Goal: Book appointment/travel/reservation

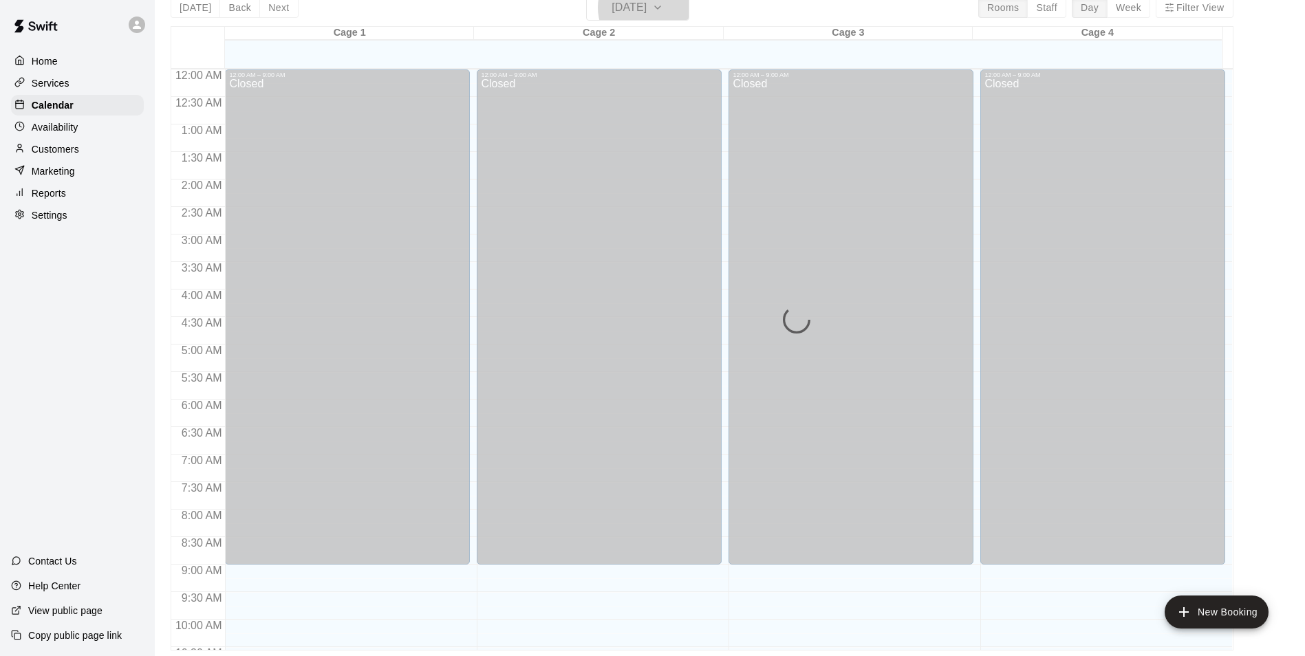
scroll to position [742, 0]
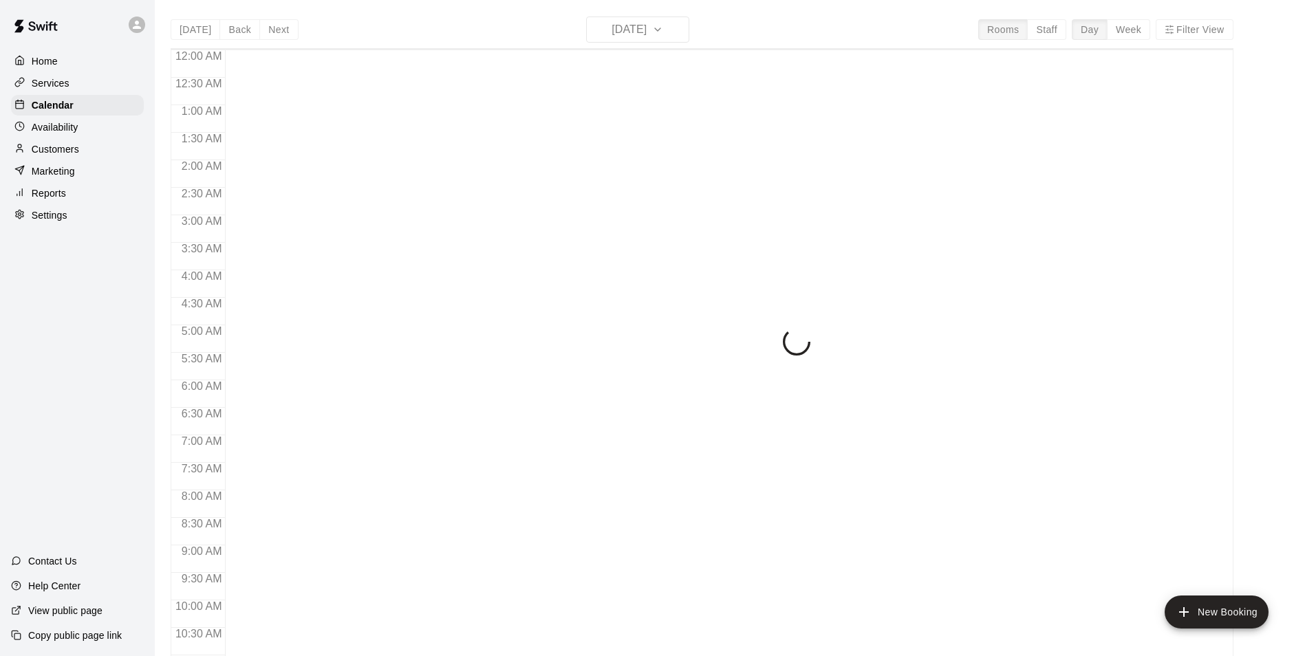
scroll to position [699, 0]
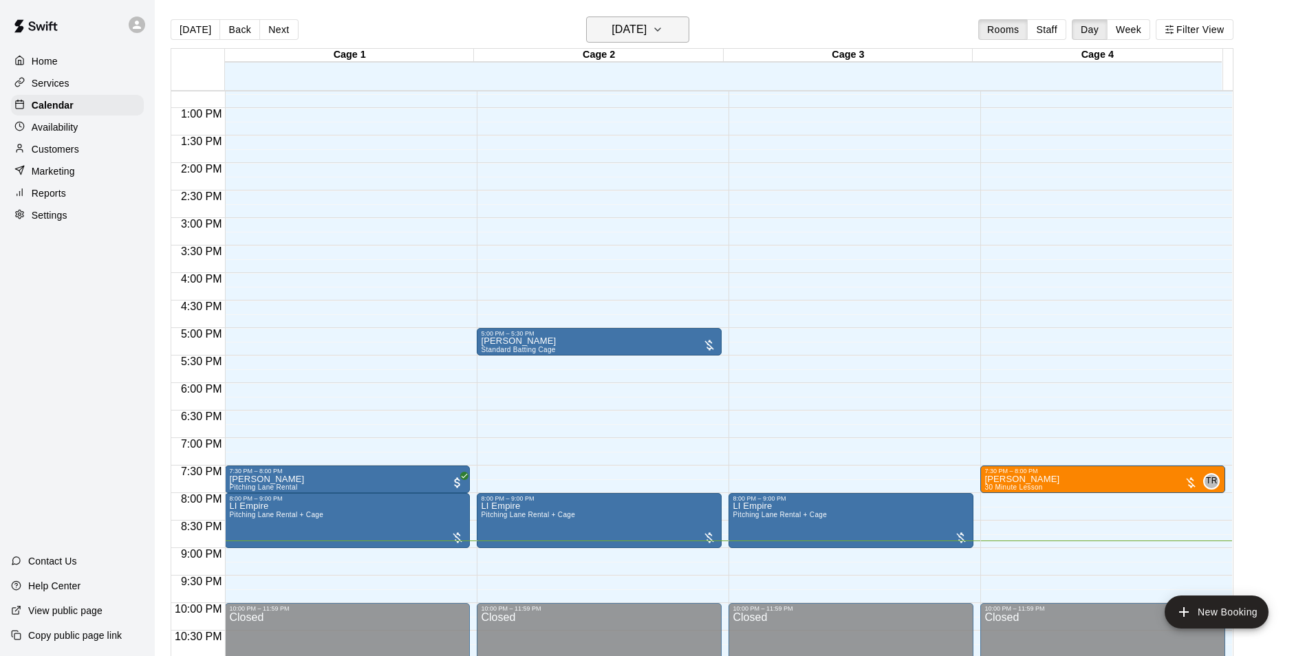
click at [689, 23] on button "[DATE]" at bounding box center [637, 30] width 103 height 26
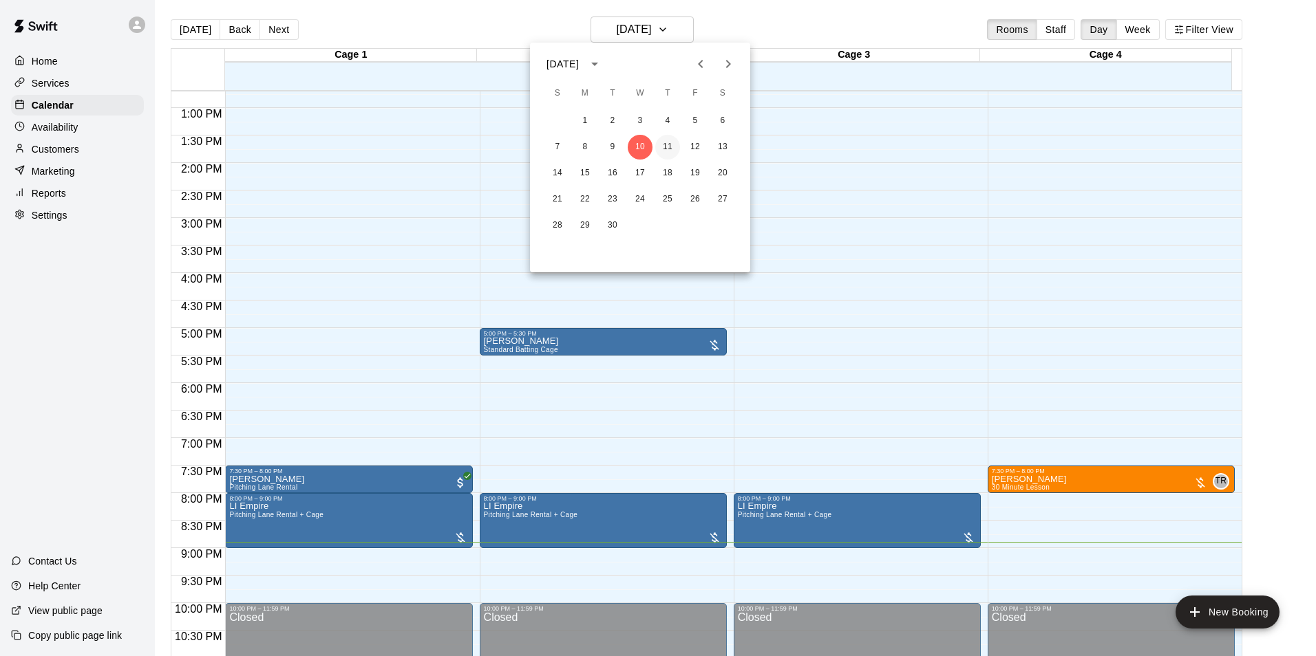
click at [658, 142] on button "11" at bounding box center [667, 147] width 25 height 25
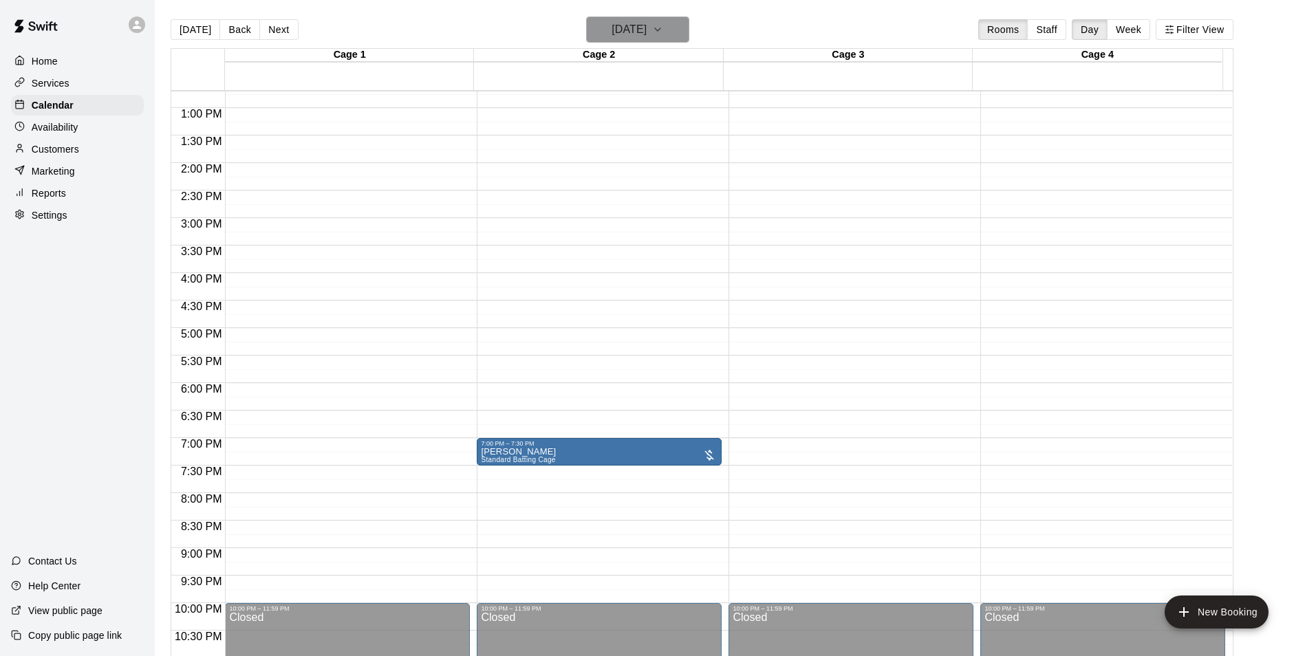
click at [674, 27] on button "[DATE]" at bounding box center [637, 30] width 103 height 26
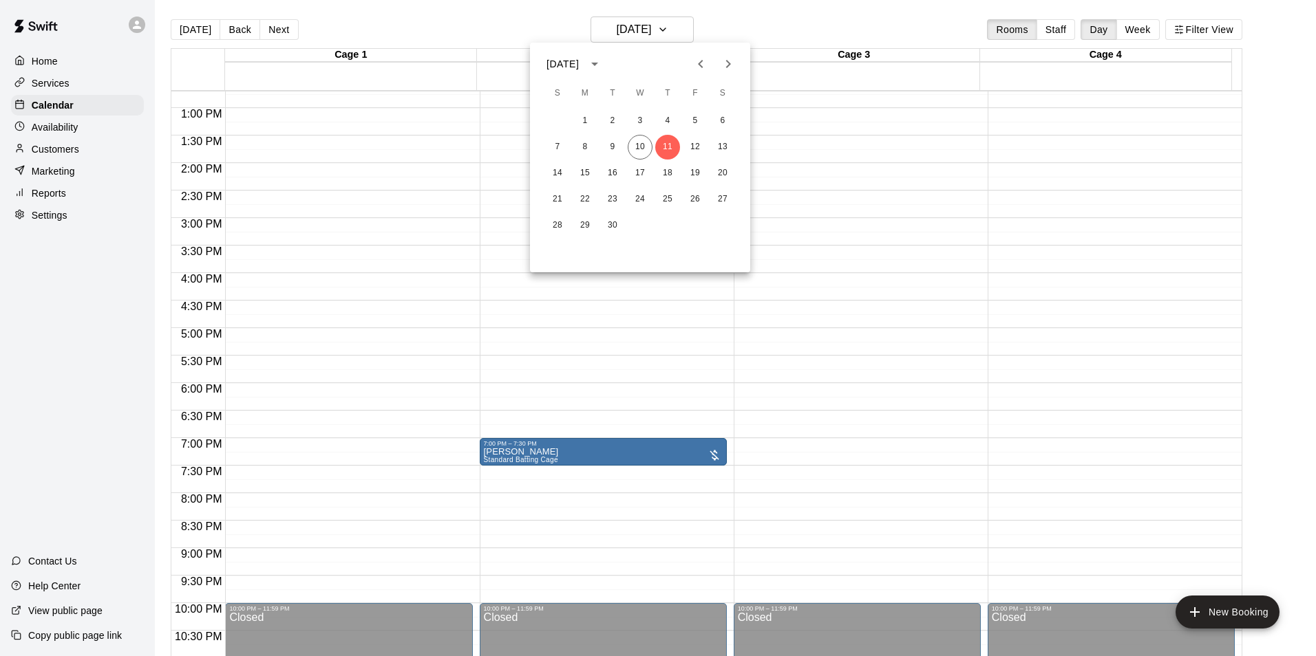
drag, startPoint x: 674, startPoint y: 27, endPoint x: 471, endPoint y: 116, distance: 221.8
click at [469, 119] on div at bounding box center [658, 328] width 1316 height 656
click at [616, 40] on button "[DATE]" at bounding box center [637, 30] width 103 height 26
click at [403, 206] on div at bounding box center [658, 328] width 1316 height 656
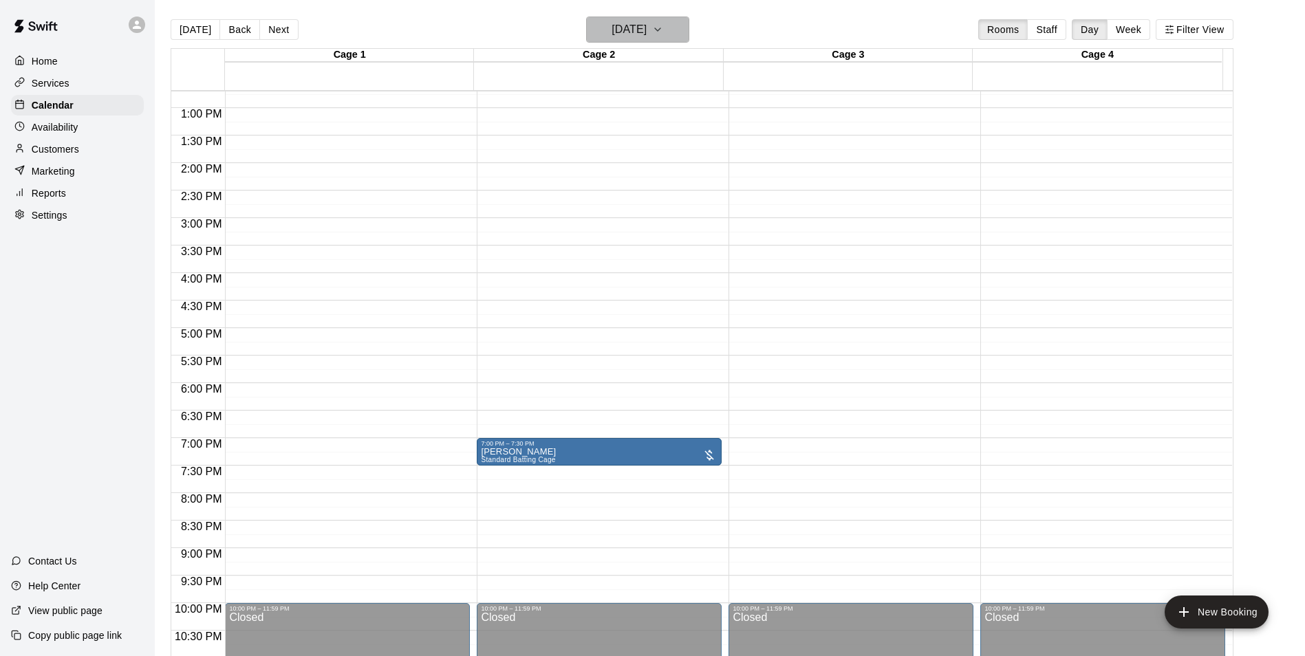
click at [629, 23] on h6 "[DATE]" at bounding box center [629, 29] width 35 height 19
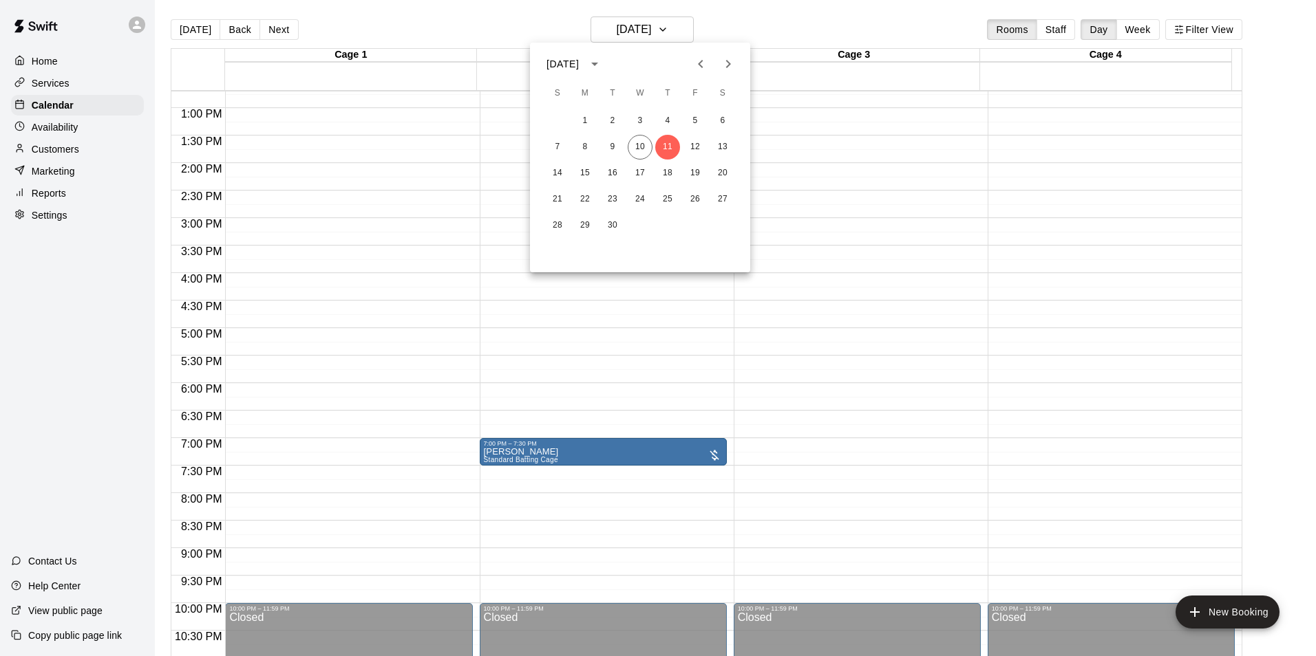
drag, startPoint x: 546, startPoint y: 10, endPoint x: 509, endPoint y: 28, distance: 41.6
click at [510, 29] on div at bounding box center [658, 328] width 1316 height 656
click at [647, 29] on h6 "[DATE]" at bounding box center [629, 29] width 35 height 19
click at [462, 27] on div at bounding box center [658, 328] width 1316 height 656
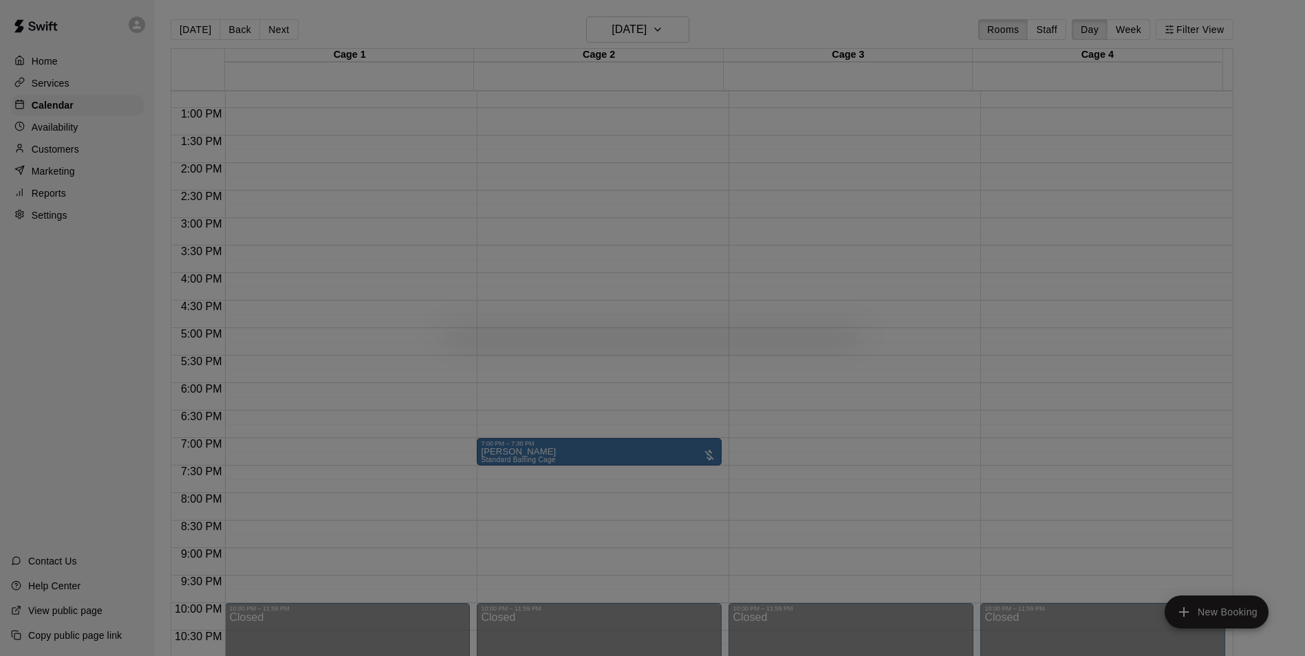
scroll to position [698, 0]
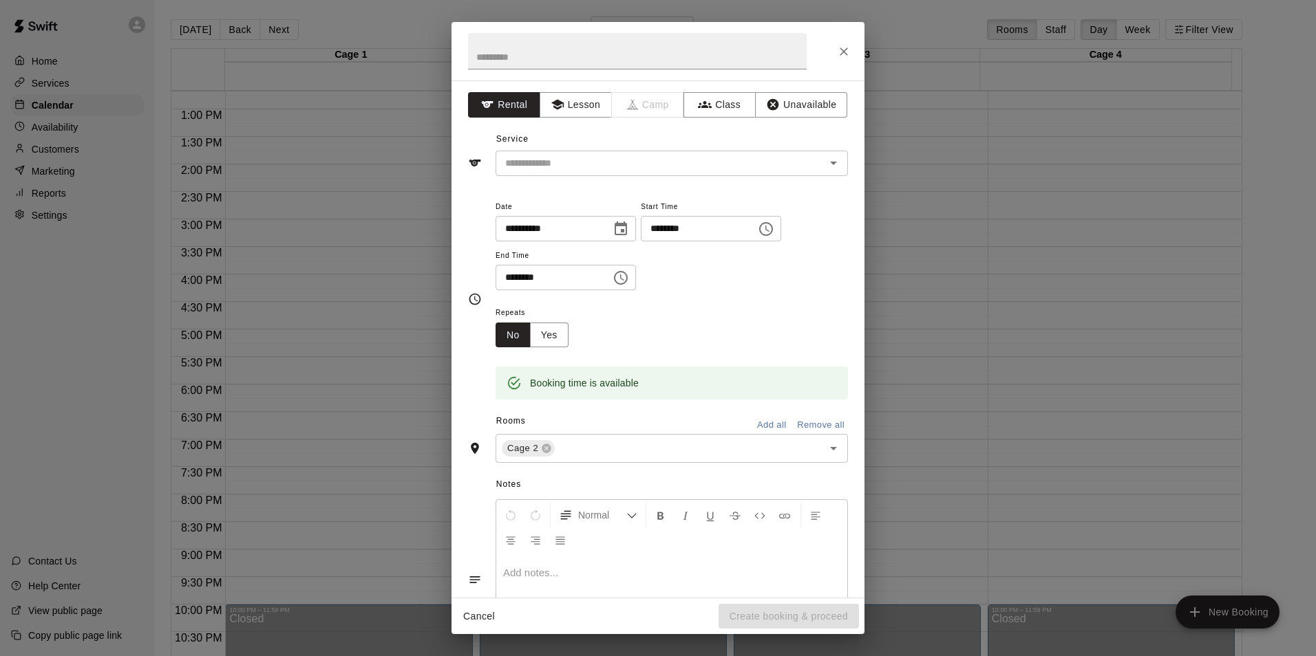
click at [1099, 186] on div "**********" at bounding box center [658, 328] width 1316 height 656
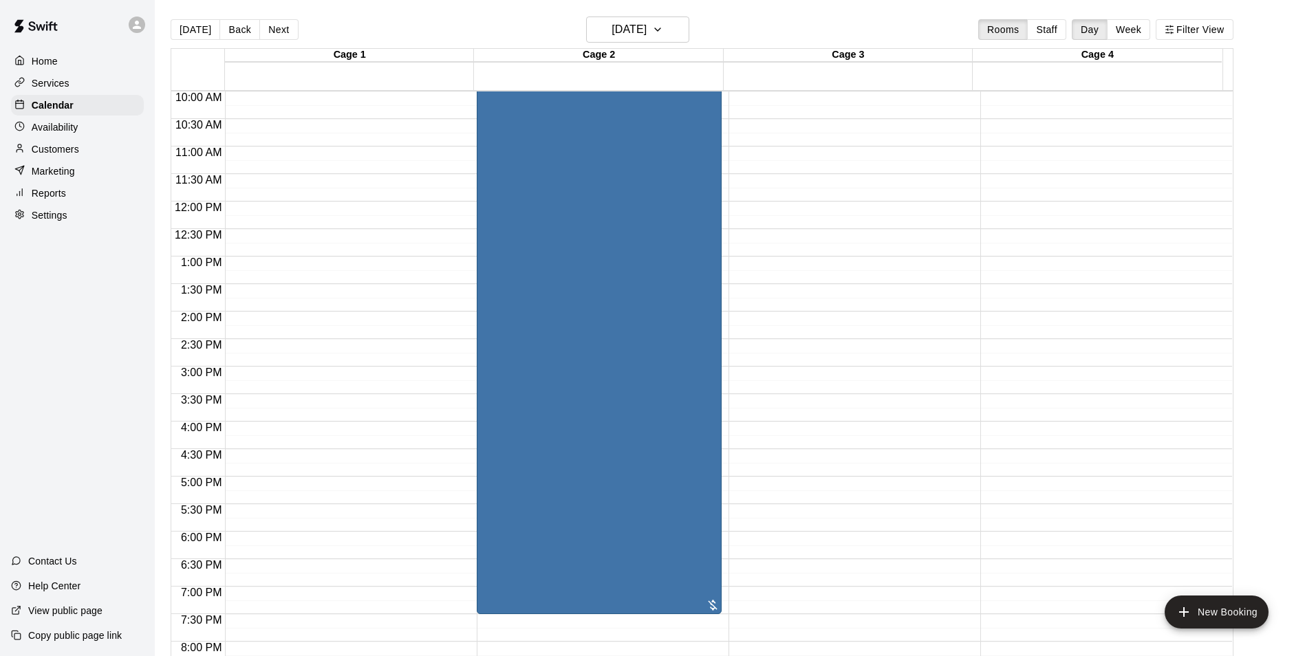
scroll to position [493, 0]
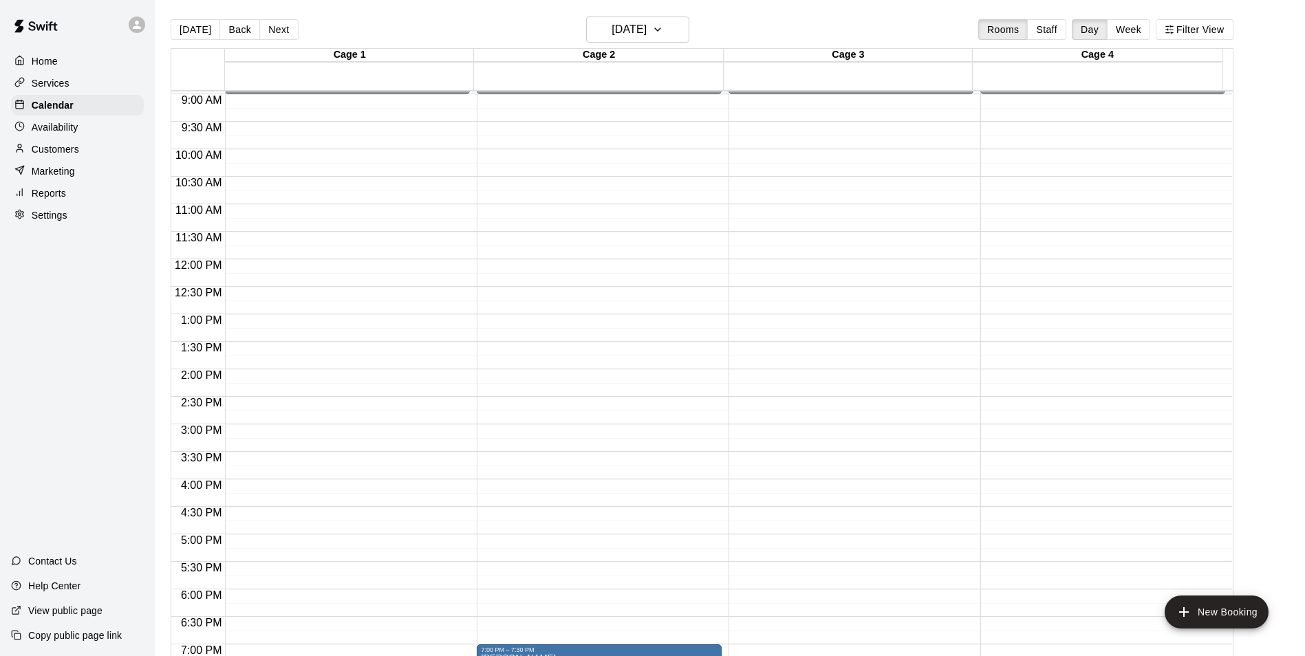
drag, startPoint x: 597, startPoint y: 444, endPoint x: 616, endPoint y: 654, distance: 210.7
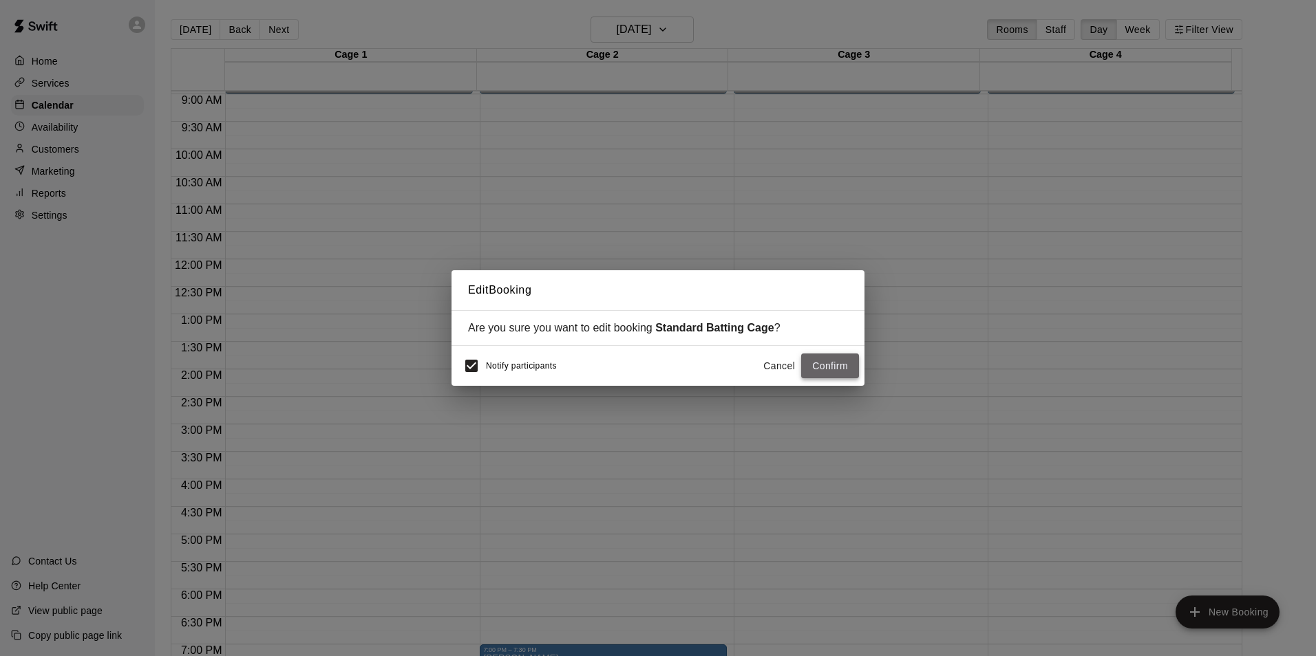
click at [845, 370] on button "Confirm" at bounding box center [830, 366] width 58 height 25
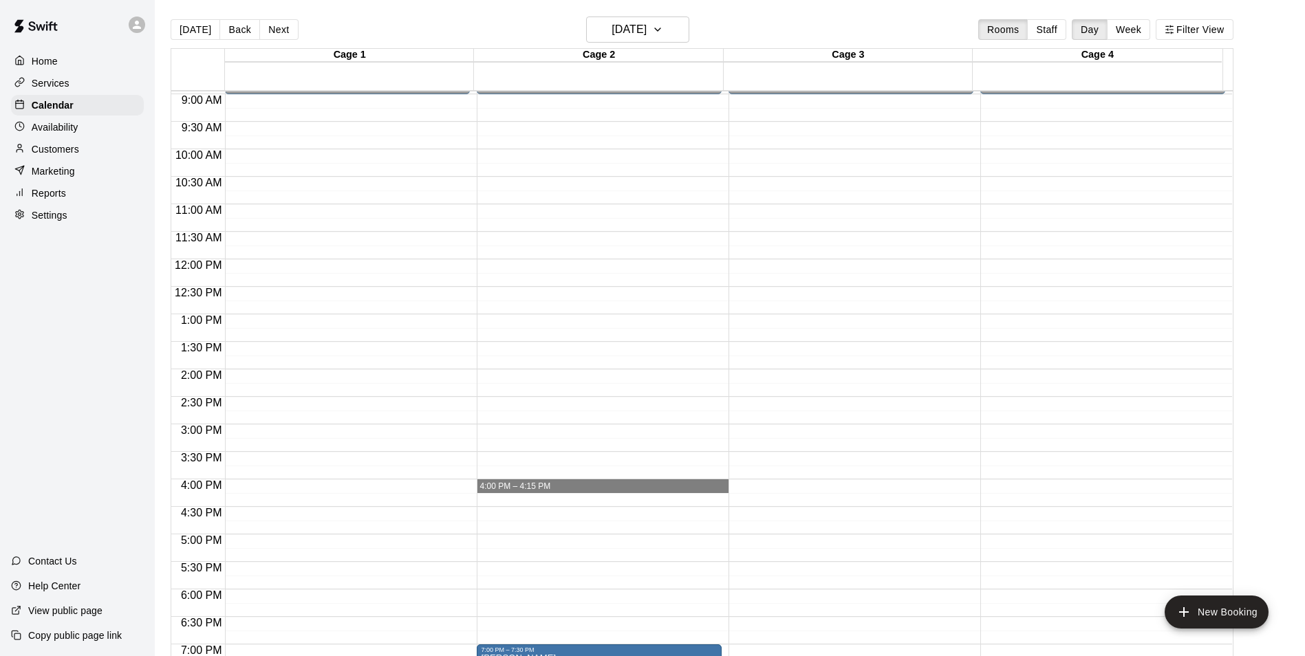
drag, startPoint x: 726, startPoint y: 485, endPoint x: 742, endPoint y: 484, distance: 16.6
click at [743, 486] on div "12:00 AM 12:30 AM 1:00 AM 1:30 AM 2:00 AM 2:30 AM 3:00 AM 3:30 AM 4:00 AM 4:30 …" at bounding box center [702, 381] width 1062 height 582
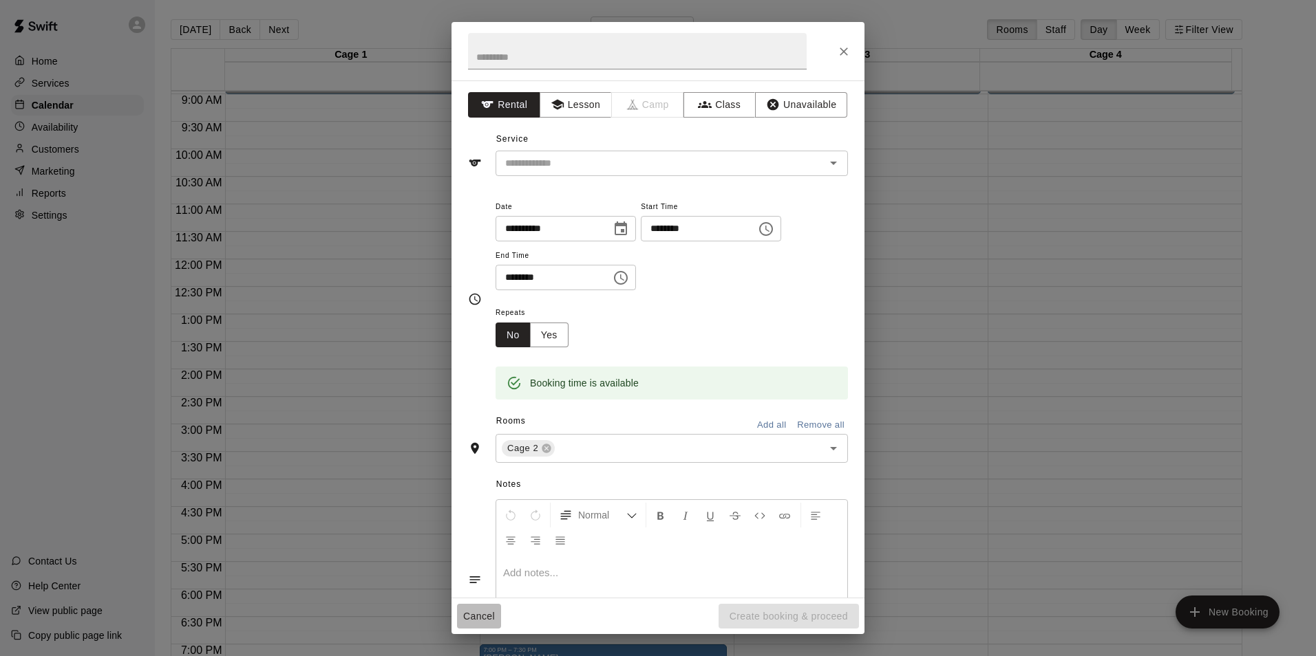
click at [463, 614] on button "Cancel" at bounding box center [479, 616] width 44 height 25
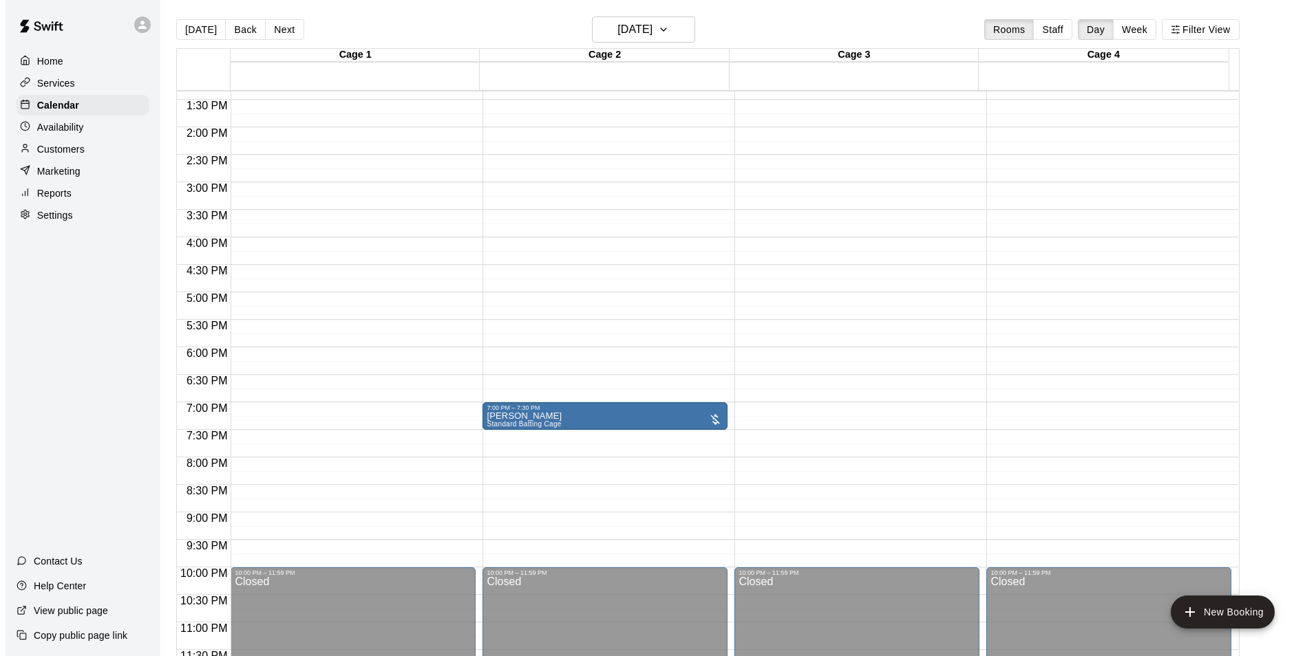
scroll to position [742, 0]
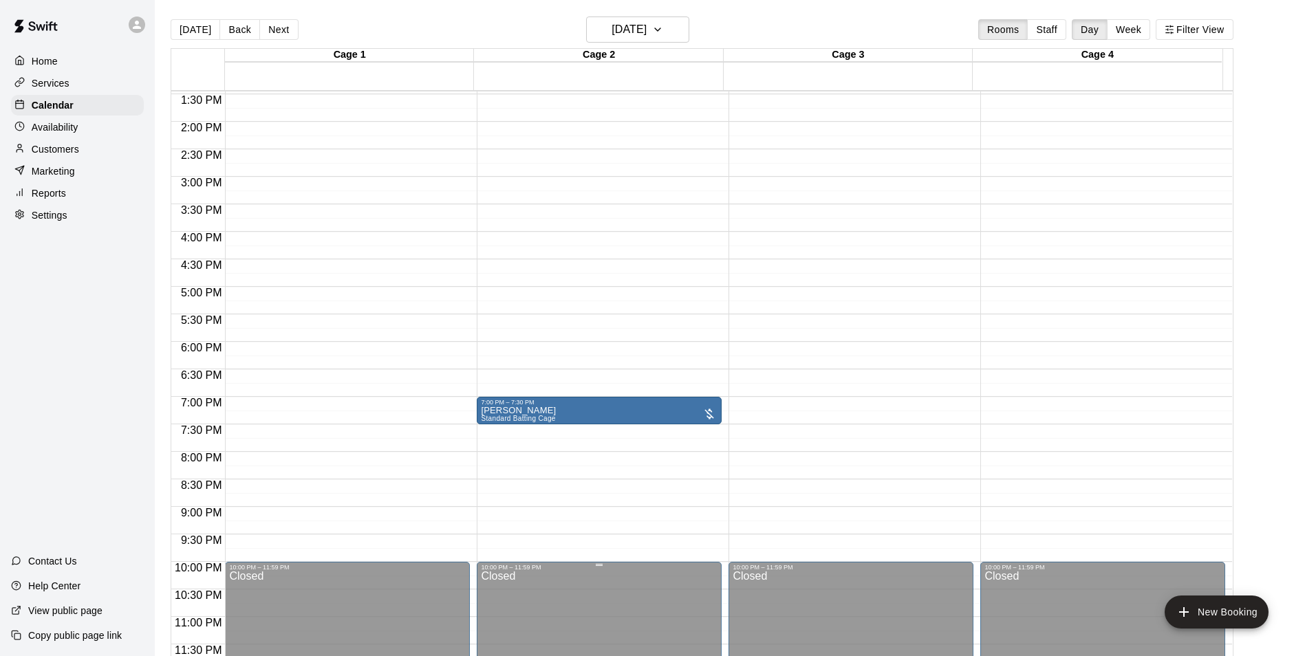
drag, startPoint x: 628, startPoint y: 528, endPoint x: 570, endPoint y: 608, distance: 98.6
